Goal: Task Accomplishment & Management: Use online tool/utility

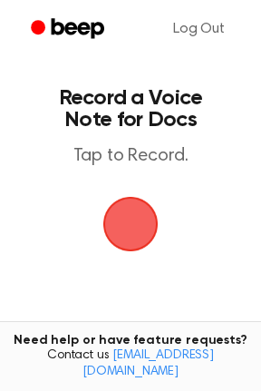
click at [123, 236] on span "button" at bounding box center [130, 224] width 51 height 51
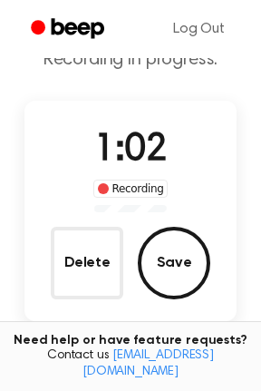
scroll to position [77, 0]
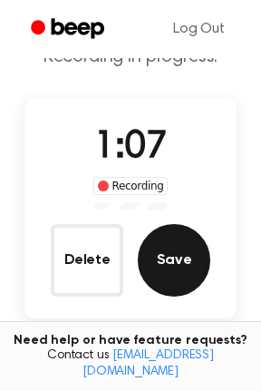
click at [172, 251] on button "Save" at bounding box center [174, 260] width 73 height 73
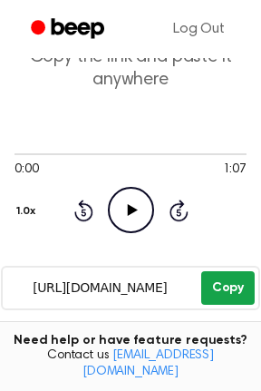
click at [214, 293] on button "Copy" at bounding box center [229, 288] width 54 height 34
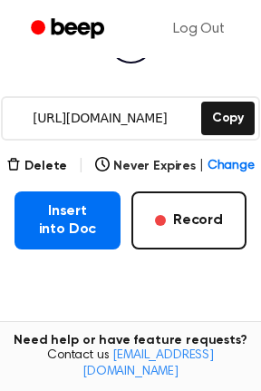
scroll to position [247, 0]
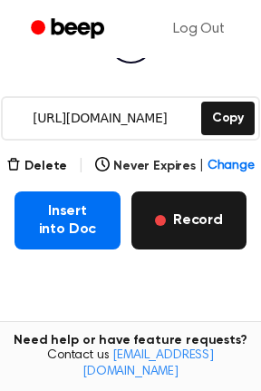
click at [202, 222] on button "Record" at bounding box center [189, 221] width 115 height 58
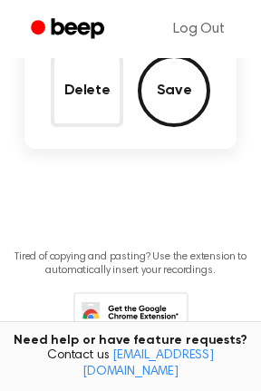
scroll to position [146, 0]
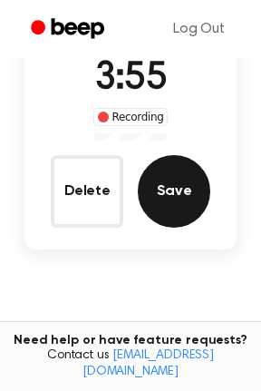
click at [175, 183] on button "Save" at bounding box center [174, 191] width 73 height 73
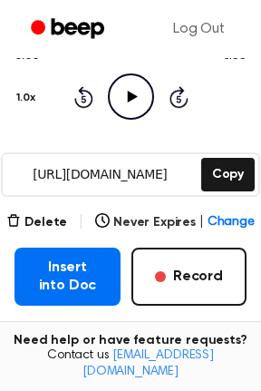
scroll to position [236, 0]
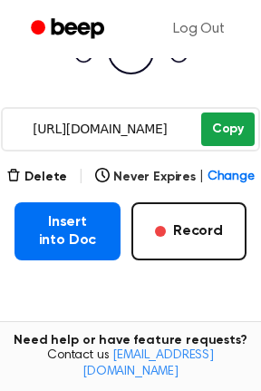
click at [217, 133] on button "Copy" at bounding box center [229, 130] width 54 height 34
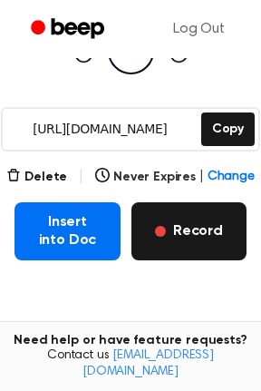
click at [165, 226] on span "button" at bounding box center [160, 231] width 11 height 11
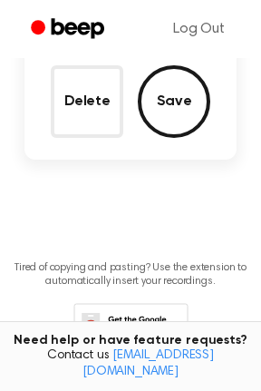
scroll to position [135, 0]
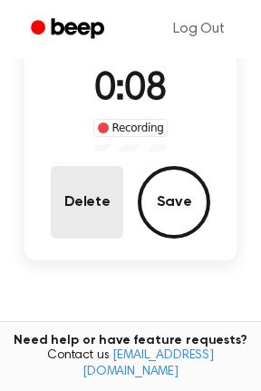
click at [59, 192] on button "Delete" at bounding box center [87, 202] width 73 height 73
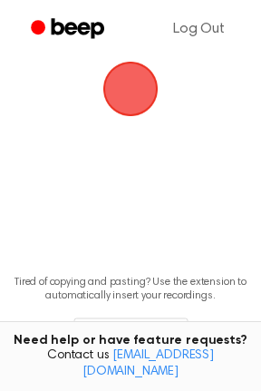
scroll to position [50, 0]
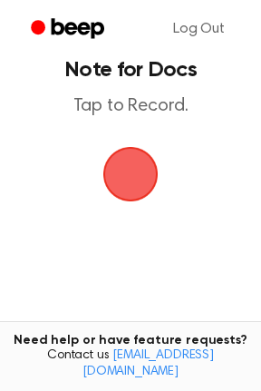
click at [103, 177] on span "button" at bounding box center [130, 174] width 55 height 55
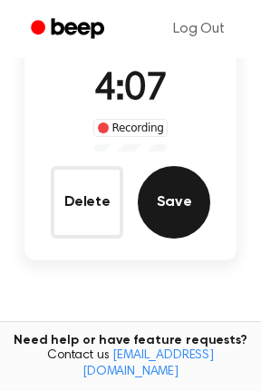
click at [182, 192] on button "Save" at bounding box center [174, 202] width 73 height 73
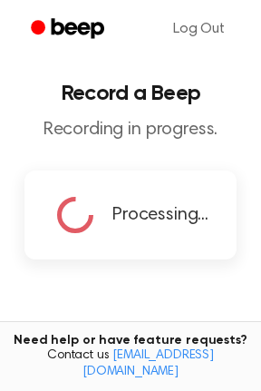
click at [26, 86] on h1 "Record a Beep" at bounding box center [131, 94] width 232 height 22
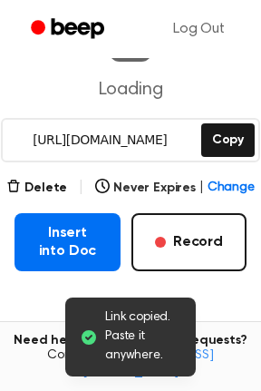
scroll to position [225, 0]
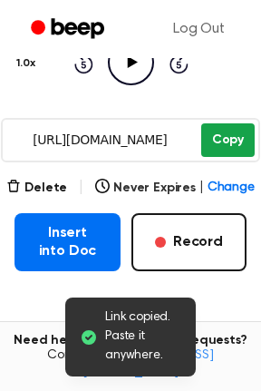
click at [219, 137] on button "Copy" at bounding box center [229, 140] width 54 height 34
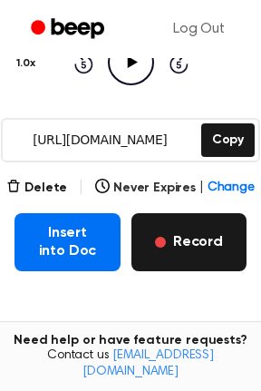
click at [152, 235] on button "Record" at bounding box center [189, 242] width 115 height 58
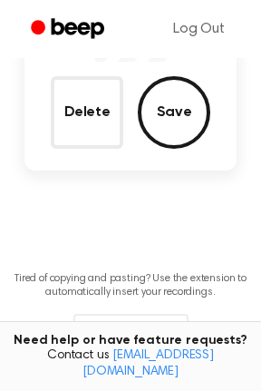
scroll to position [123, 0]
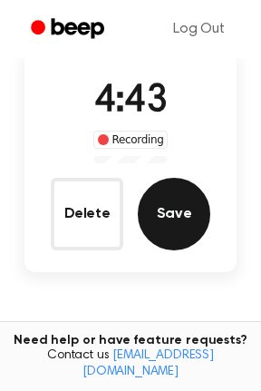
click at [187, 197] on button "Save" at bounding box center [174, 214] width 73 height 73
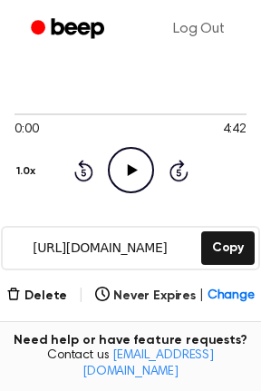
scroll to position [120, 0]
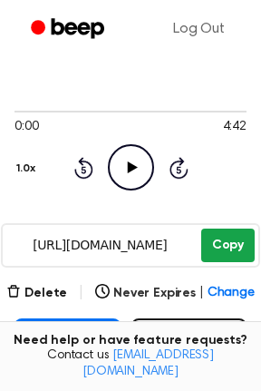
click at [215, 241] on button "Copy" at bounding box center [229, 246] width 54 height 34
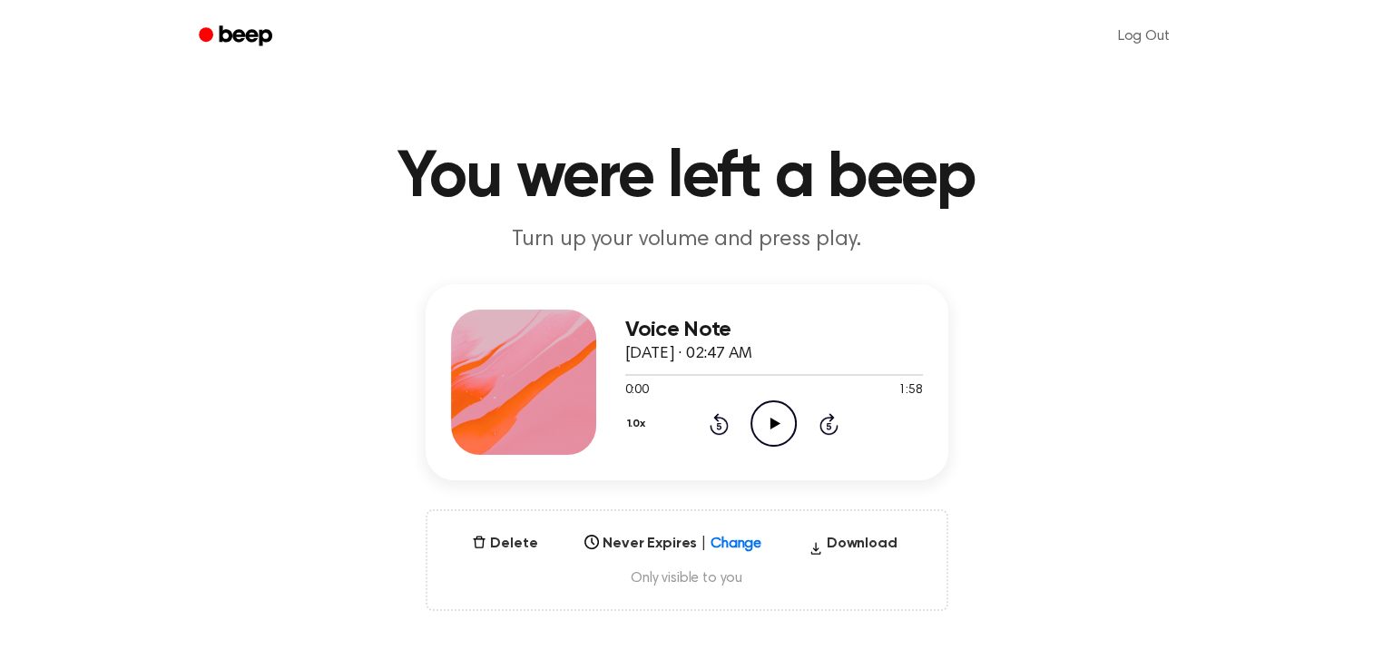
click at [764, 422] on icon "Play Audio" at bounding box center [774, 423] width 46 height 46
click at [777, 376] on div at bounding box center [774, 374] width 298 height 15
click at [827, 374] on div at bounding box center [774, 375] width 298 height 2
click at [855, 377] on div at bounding box center [774, 374] width 298 height 15
click at [871, 376] on div at bounding box center [774, 374] width 298 height 15
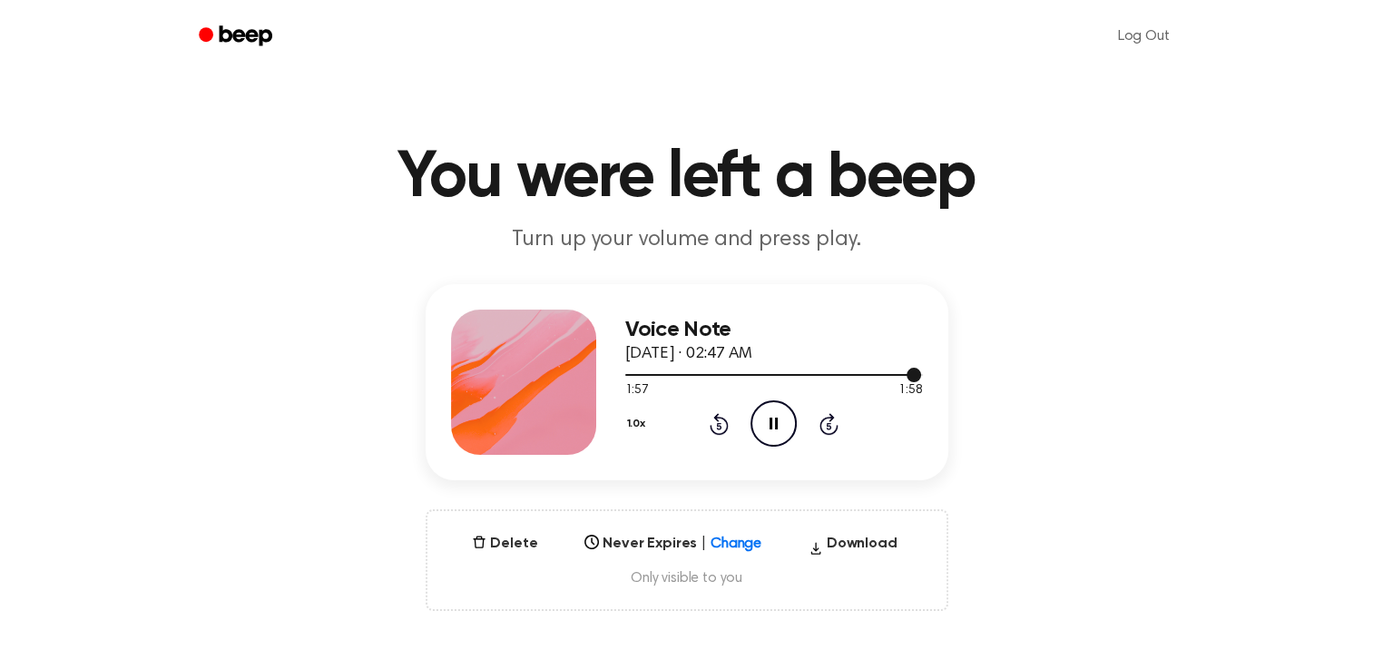
click at [788, 371] on div at bounding box center [774, 374] width 298 height 15
click at [753, 372] on div at bounding box center [774, 374] width 298 height 15
click at [788, 372] on div at bounding box center [774, 374] width 298 height 15
click at [637, 374] on div at bounding box center [713, 375] width 177 height 2
click at [648, 375] on div at bounding box center [774, 375] width 298 height 2
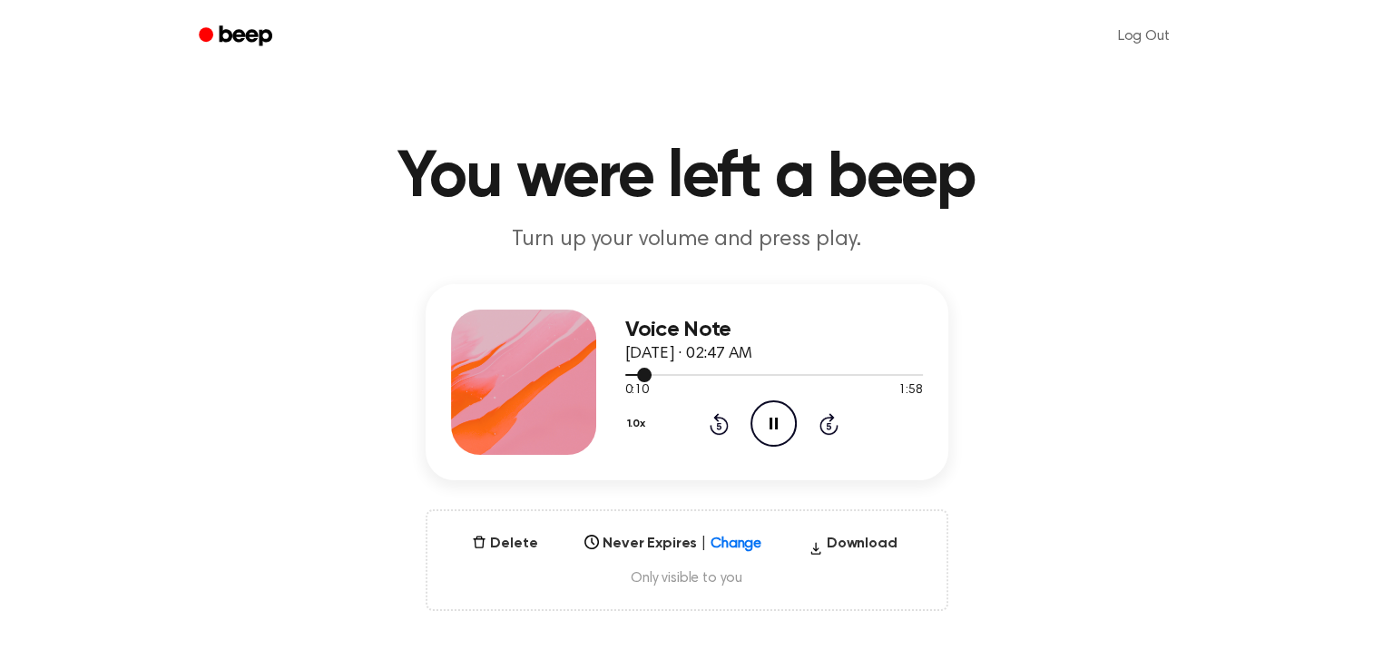
click at [664, 378] on div at bounding box center [774, 374] width 298 height 15
click at [674, 376] on div at bounding box center [774, 374] width 298 height 15
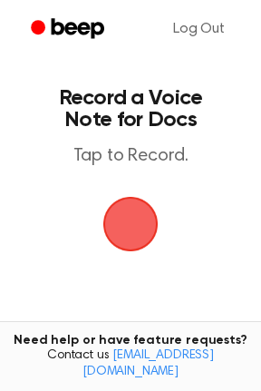
click at [127, 224] on span "button" at bounding box center [130, 224] width 51 height 51
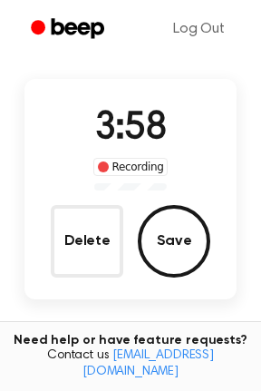
scroll to position [100, 0]
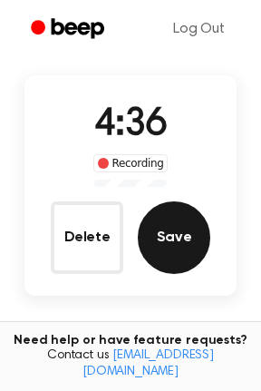
click at [179, 246] on button "Save" at bounding box center [174, 238] width 73 height 73
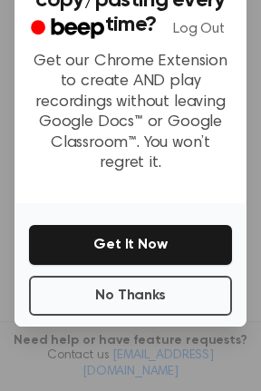
scroll to position [246, 0]
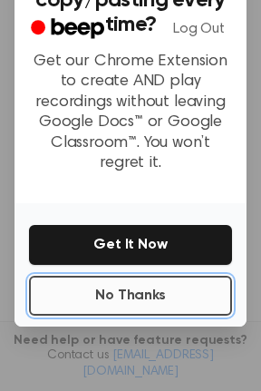
click at [130, 292] on button "No Thanks" at bounding box center [130, 296] width 203 height 40
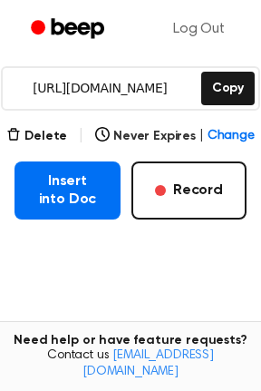
scroll to position [229, 0]
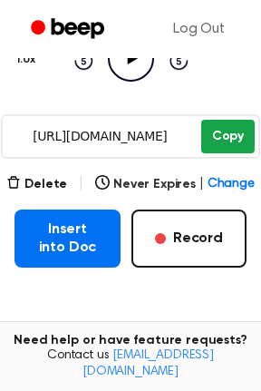
click at [223, 143] on button "Copy" at bounding box center [229, 137] width 54 height 34
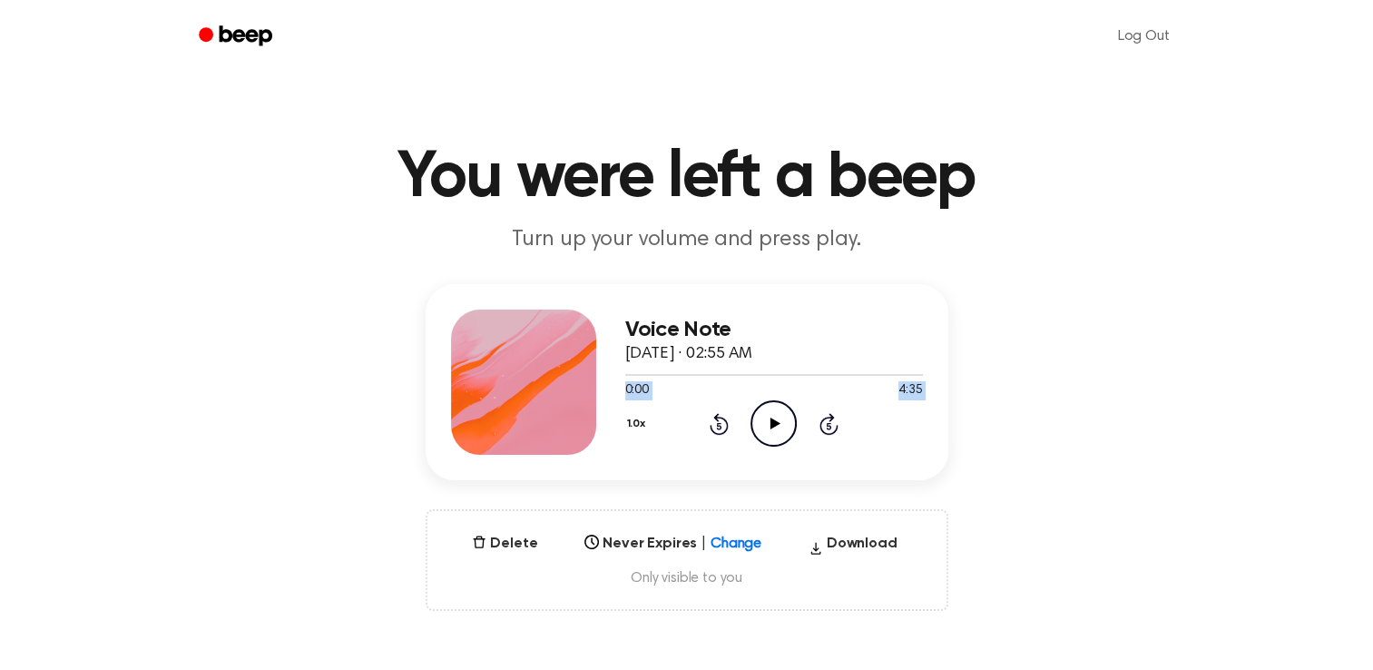
drag, startPoint x: 788, startPoint y: 376, endPoint x: 773, endPoint y: 425, distance: 51.1
click at [773, 425] on div "Voice Note [DATE] · 02:55 AM 0:00 4:35 Your browser does not support the [objec…" at bounding box center [774, 382] width 298 height 145
click at [773, 425] on icon at bounding box center [776, 424] width 10 height 12
click at [772, 374] on div at bounding box center [774, 375] width 298 height 2
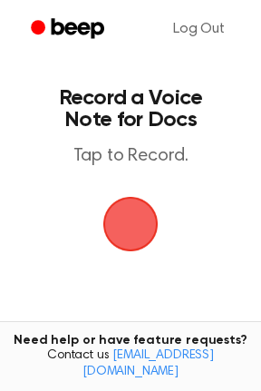
click at [123, 221] on span "button" at bounding box center [130, 224] width 67 height 67
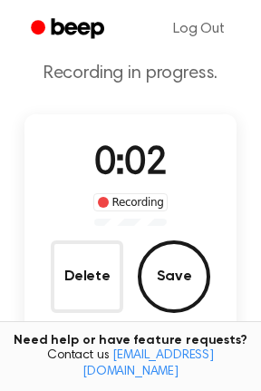
scroll to position [63, 0]
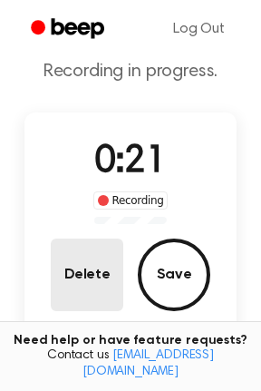
click at [111, 255] on button "Delete" at bounding box center [87, 275] width 73 height 73
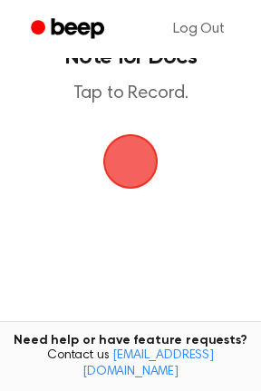
click at [128, 185] on span "button" at bounding box center [130, 161] width 93 height 93
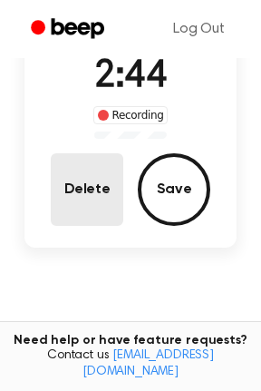
click at [99, 188] on button "Delete" at bounding box center [87, 189] width 73 height 73
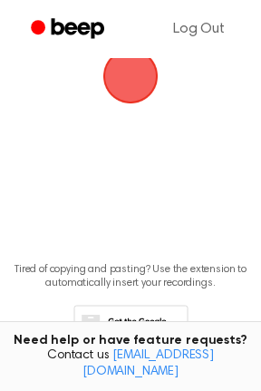
scroll to position [63, 0]
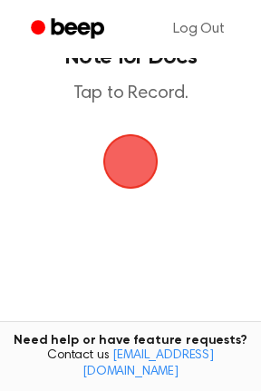
click at [113, 175] on span "button" at bounding box center [131, 162] width 102 height 102
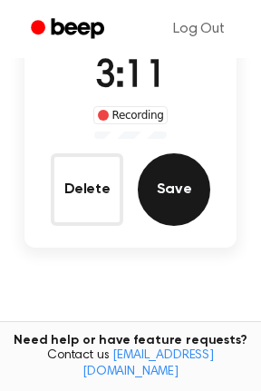
click at [175, 179] on button "Save" at bounding box center [174, 189] width 73 height 73
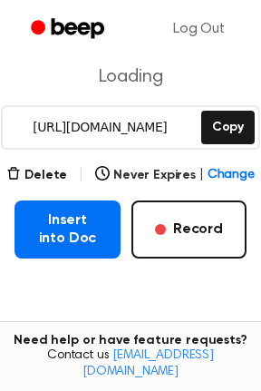
scroll to position [238, 0]
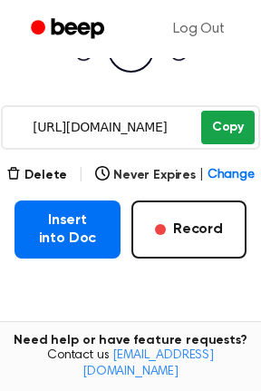
click at [208, 136] on button "Copy" at bounding box center [229, 128] width 54 height 34
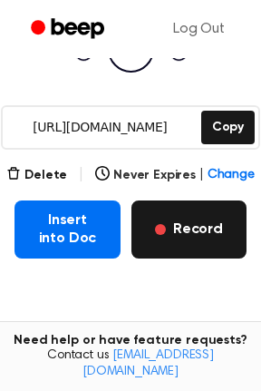
click at [164, 237] on button "Record" at bounding box center [189, 230] width 115 height 58
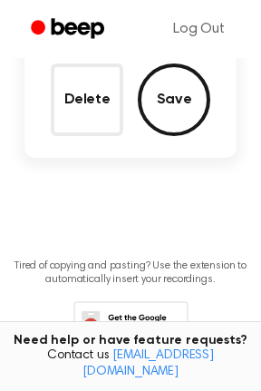
scroll to position [137, 0]
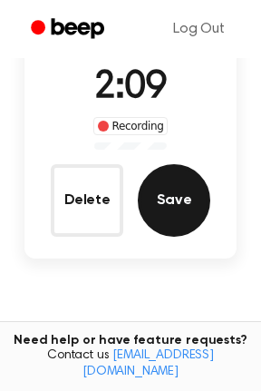
click at [172, 185] on button "Save" at bounding box center [174, 200] width 73 height 73
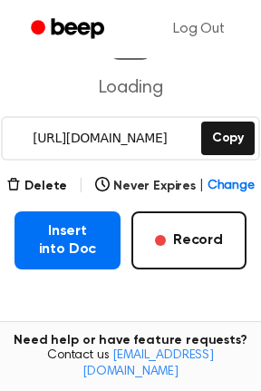
scroll to position [227, 0]
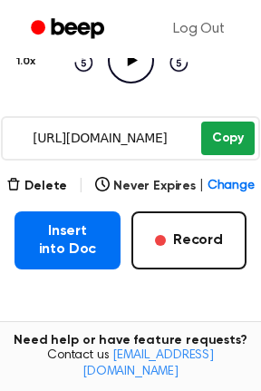
click at [220, 148] on button "Copy" at bounding box center [229, 139] width 54 height 34
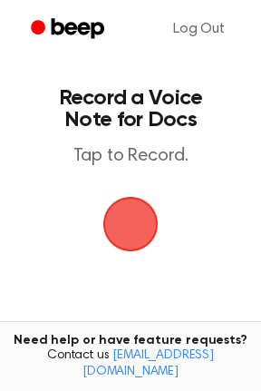
click at [130, 211] on span "button" at bounding box center [130, 224] width 55 height 55
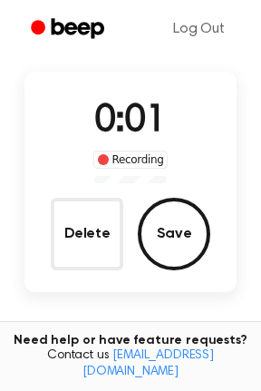
scroll to position [104, 0]
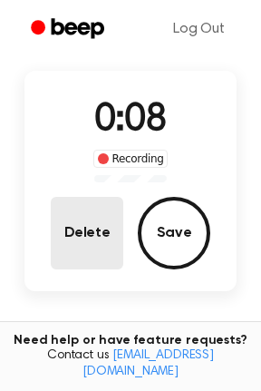
click at [97, 225] on button "Delete" at bounding box center [87, 233] width 73 height 73
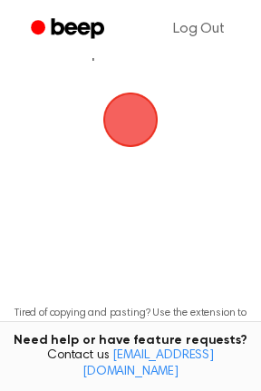
scroll to position [19, 0]
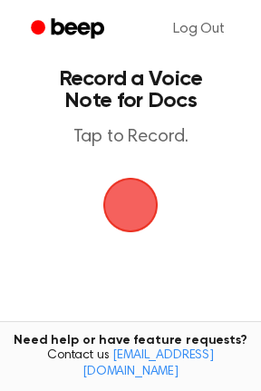
click at [113, 216] on span "button" at bounding box center [130, 205] width 87 height 87
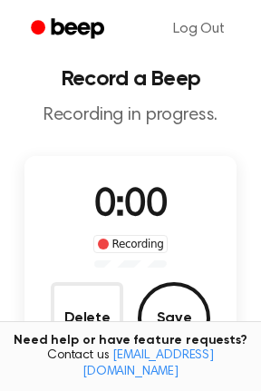
scroll to position [104, 0]
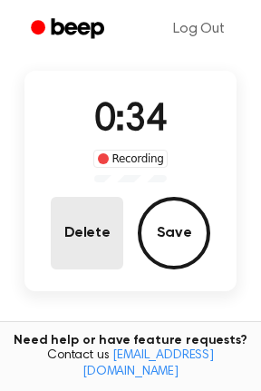
click at [103, 231] on button "Delete" at bounding box center [87, 233] width 73 height 73
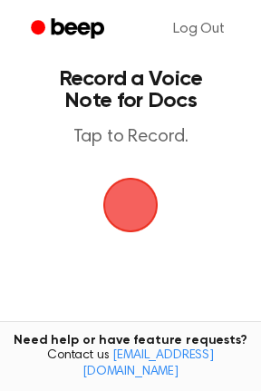
click at [140, 195] on span "button" at bounding box center [130, 205] width 51 height 51
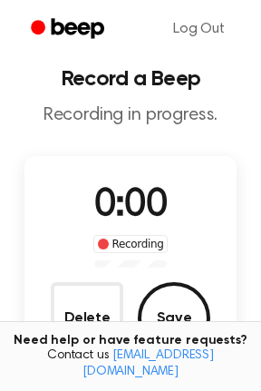
scroll to position [104, 0]
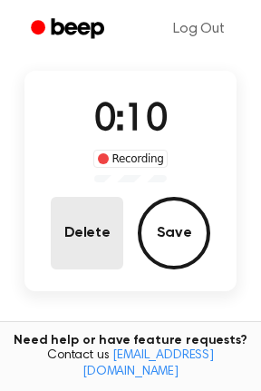
click at [84, 228] on button "Delete" at bounding box center [87, 233] width 73 height 73
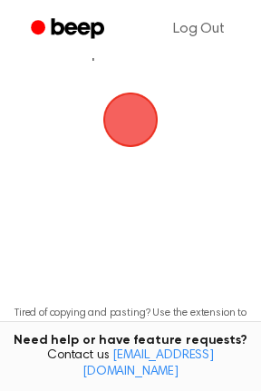
scroll to position [19, 0]
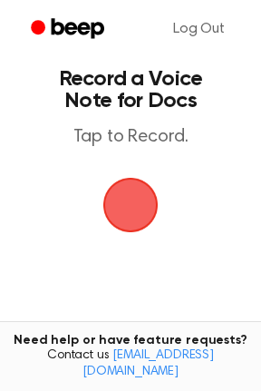
click at [115, 206] on span "button" at bounding box center [130, 205] width 55 height 55
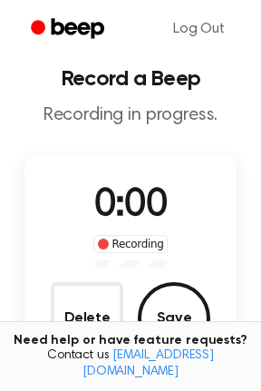
scroll to position [104, 0]
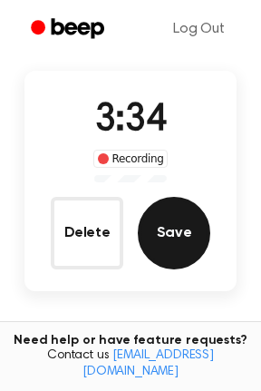
click at [169, 233] on button "Save" at bounding box center [174, 233] width 73 height 73
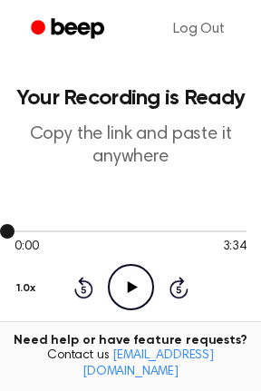
scroll to position [88, 0]
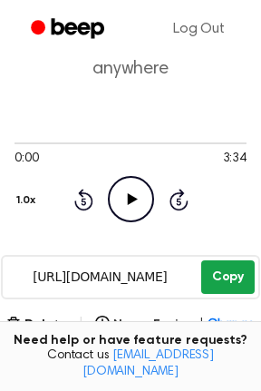
click at [221, 273] on button "Copy" at bounding box center [229, 278] width 54 height 34
